Goal: Navigation & Orientation: Understand site structure

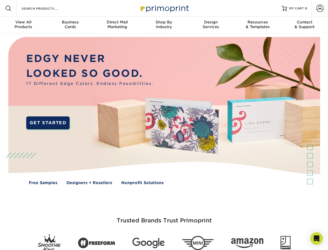
click at [164, 125] on img at bounding box center [164, 114] width 325 height 163
click at [8, 8] on span at bounding box center [8, 8] width 6 height 6
click at [320, 8] on span at bounding box center [320, 8] width 7 height 7
click at [23, 25] on div "View All Products" at bounding box center [23, 24] width 47 height 9
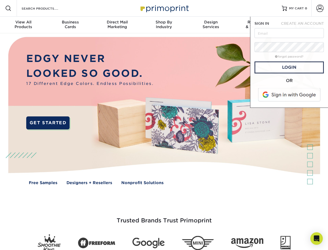
click at [70, 25] on div "Business Cards" at bounding box center [70, 24] width 47 height 9
click at [117, 25] on div "Direct Mail Marketing" at bounding box center [117, 24] width 47 height 9
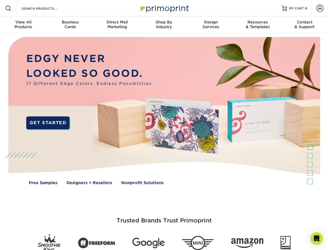
click at [164, 25] on div "Shop By Industry" at bounding box center [164, 24] width 47 height 9
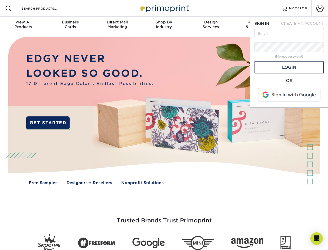
click at [211, 25] on div "Design Services" at bounding box center [211, 24] width 47 height 9
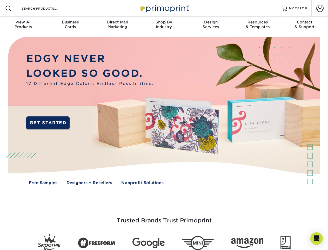
click at [258, 25] on span "SIGN IN" at bounding box center [262, 23] width 15 height 4
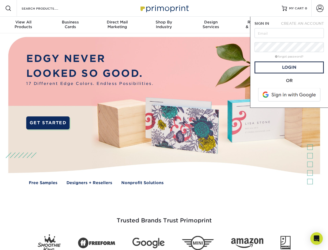
click at [305, 25] on div "Contact & Support" at bounding box center [305, 24] width 47 height 9
